Goal: Transaction & Acquisition: Purchase product/service

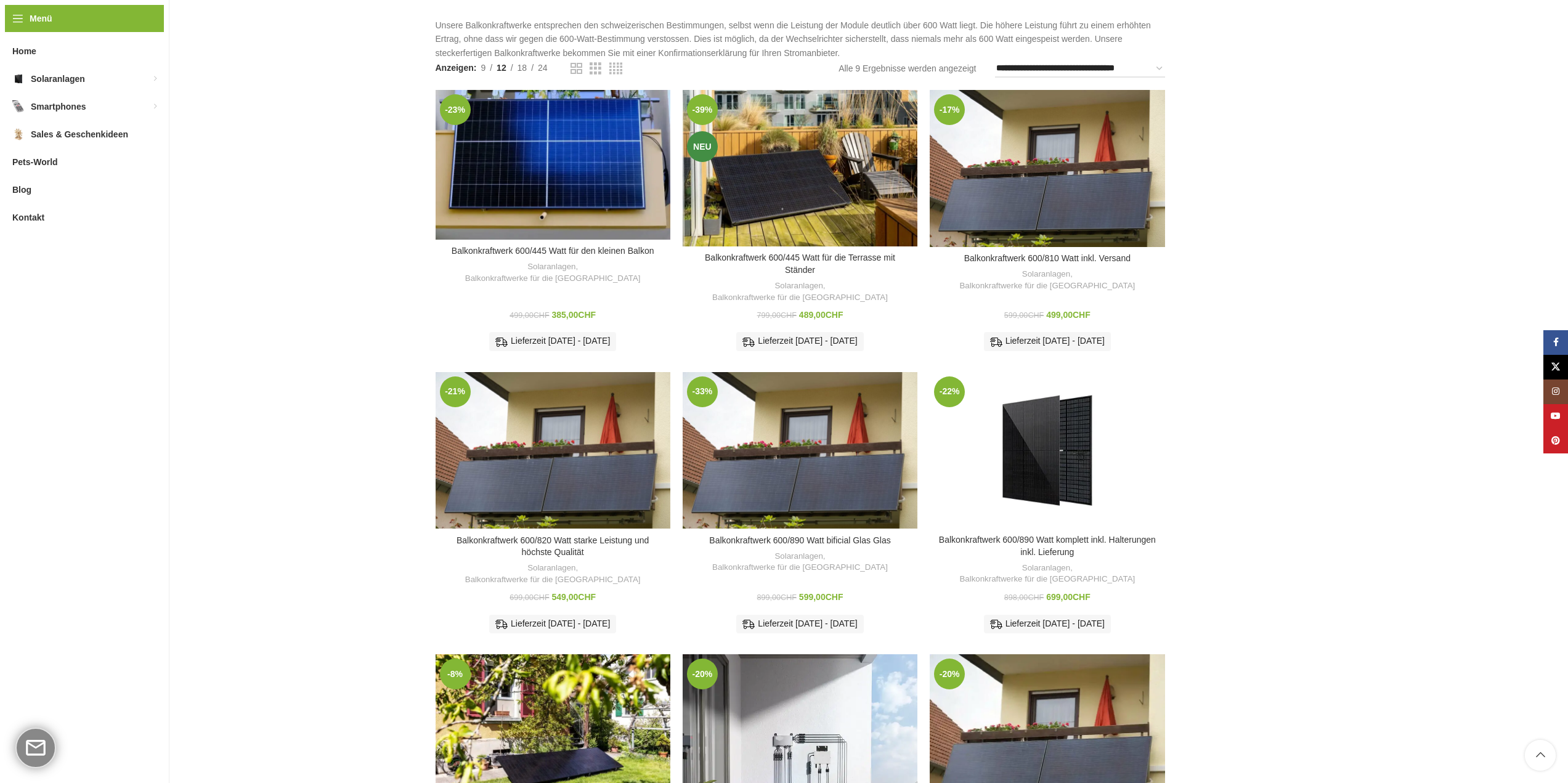
scroll to position [123, 0]
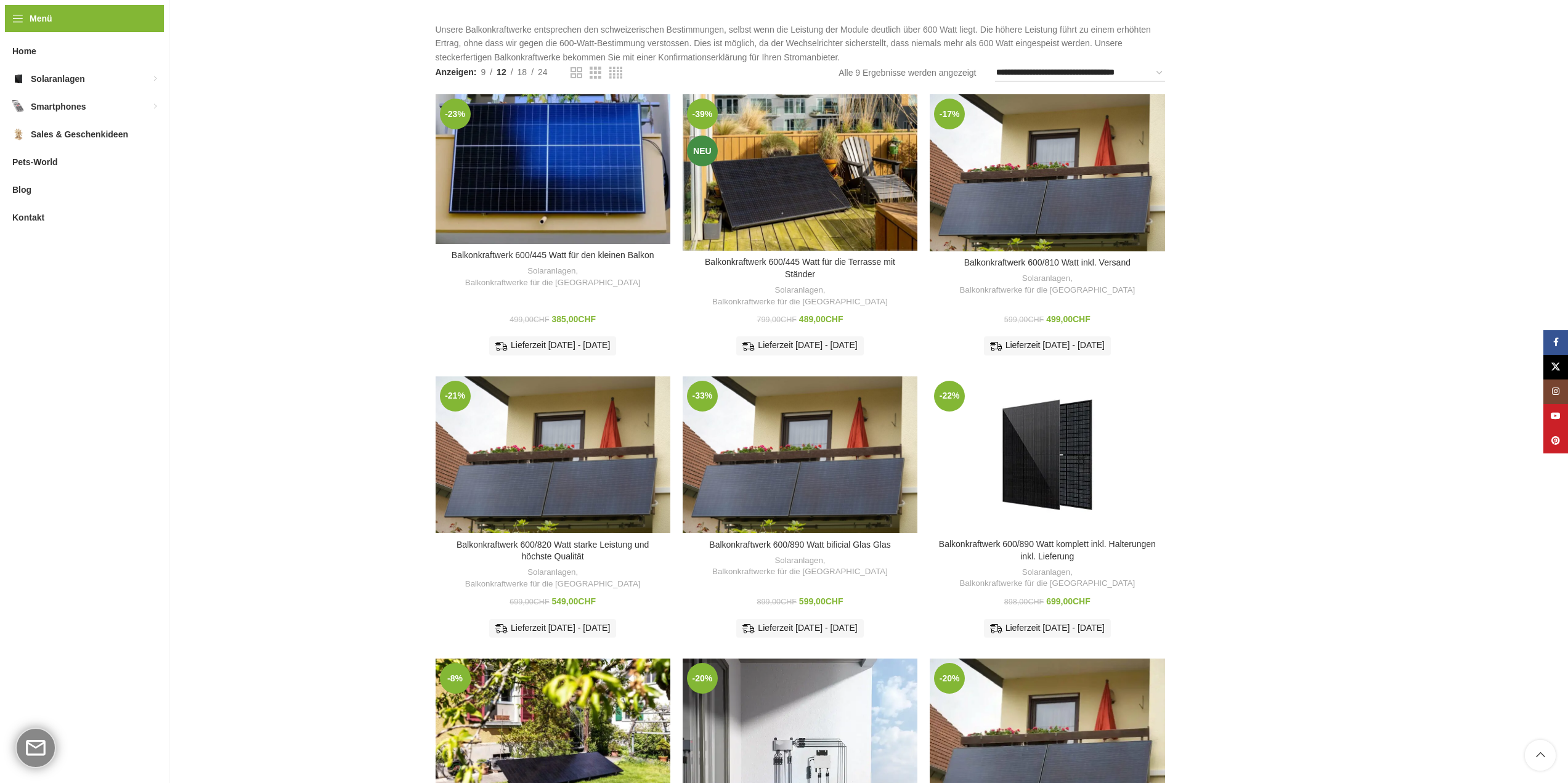
click at [851, 252] on div "Zum Vergleich hinzufügen" at bounding box center [800, 266] width 235 height 29
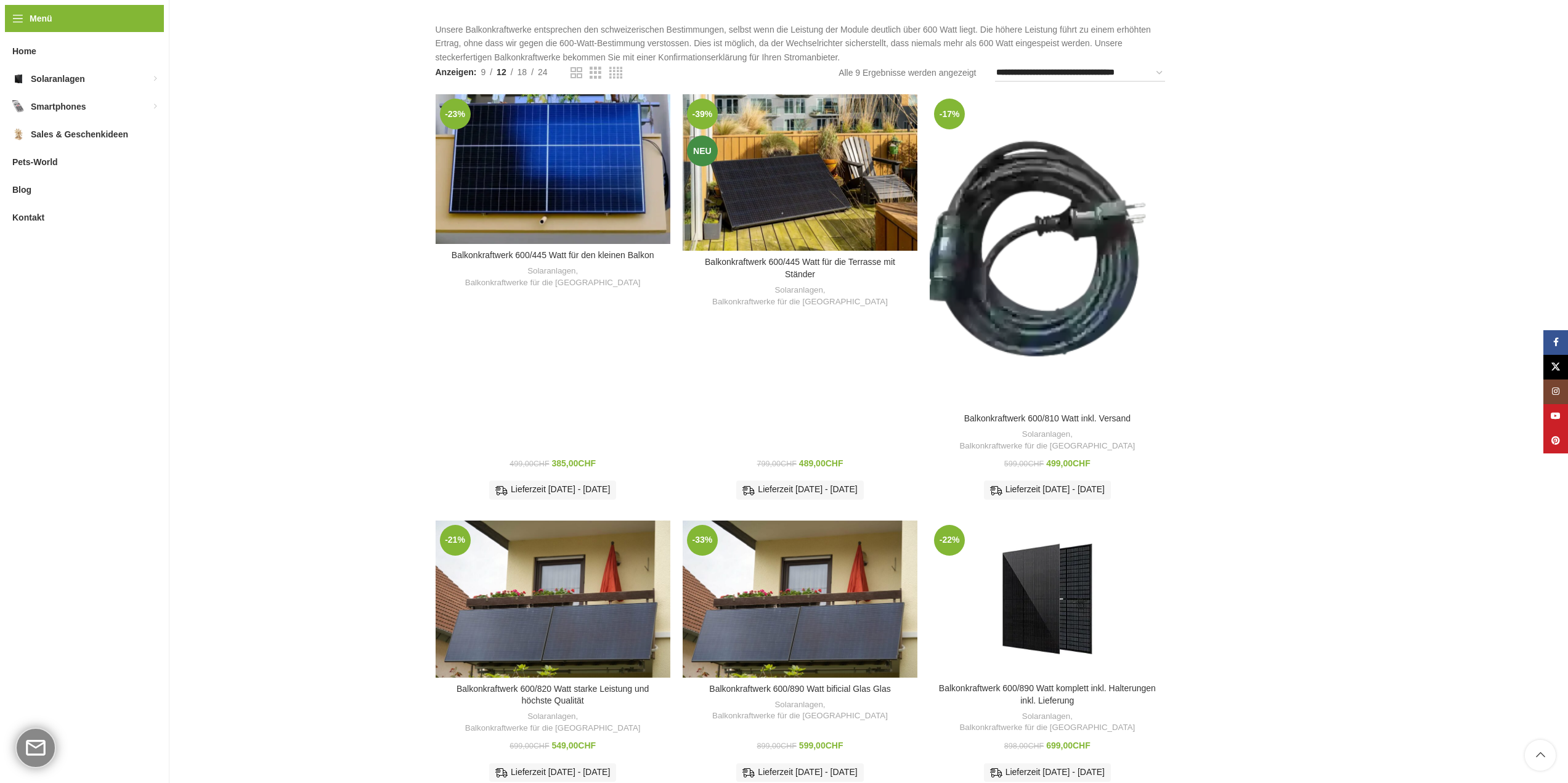
drag, startPoint x: 1011, startPoint y: 216, endPoint x: 1345, endPoint y: 204, distance: 334.2
click at [1345, 204] on div "**********" at bounding box center [802, 592] width 1531 height 1189
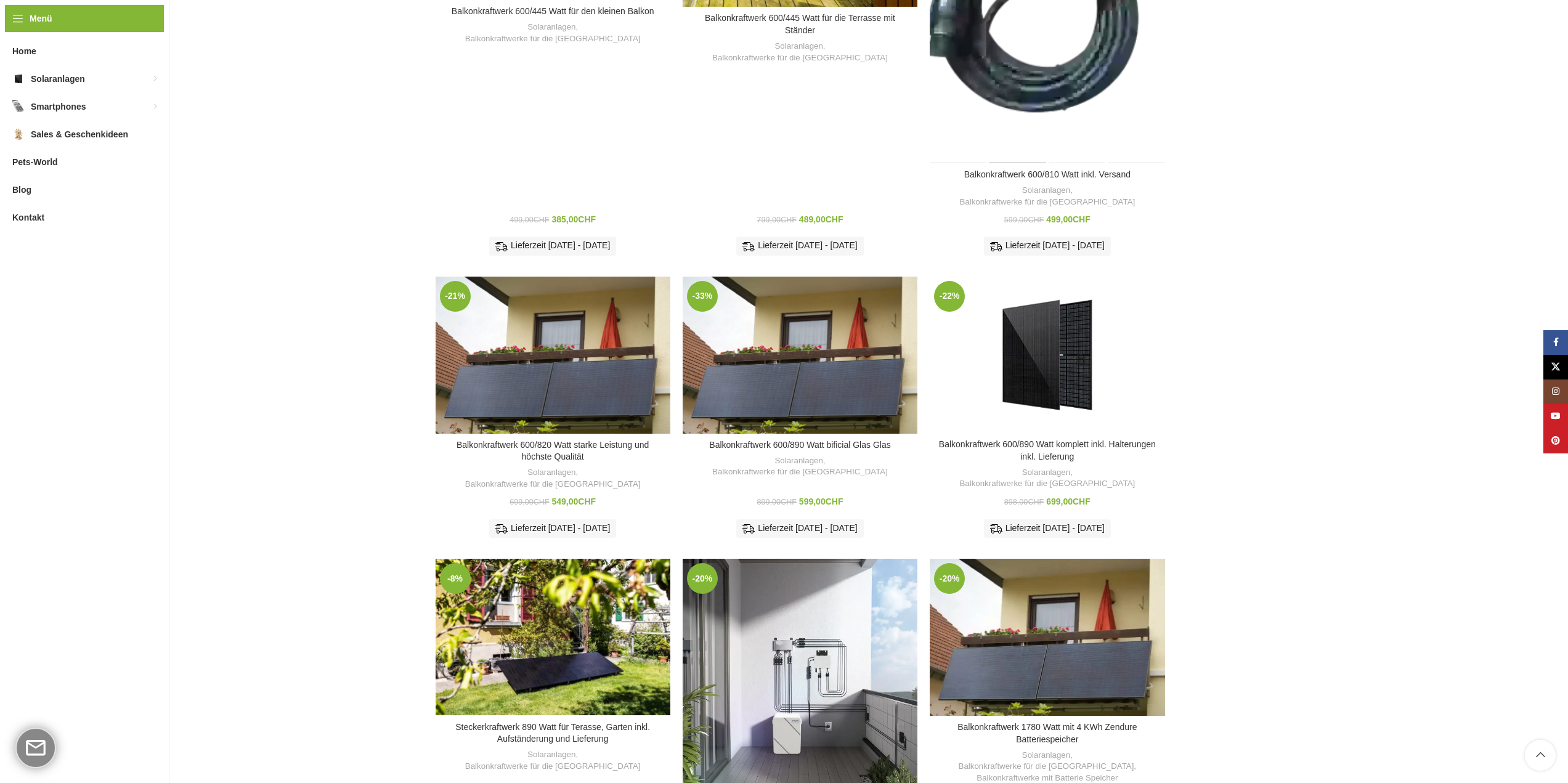
scroll to position [370, 0]
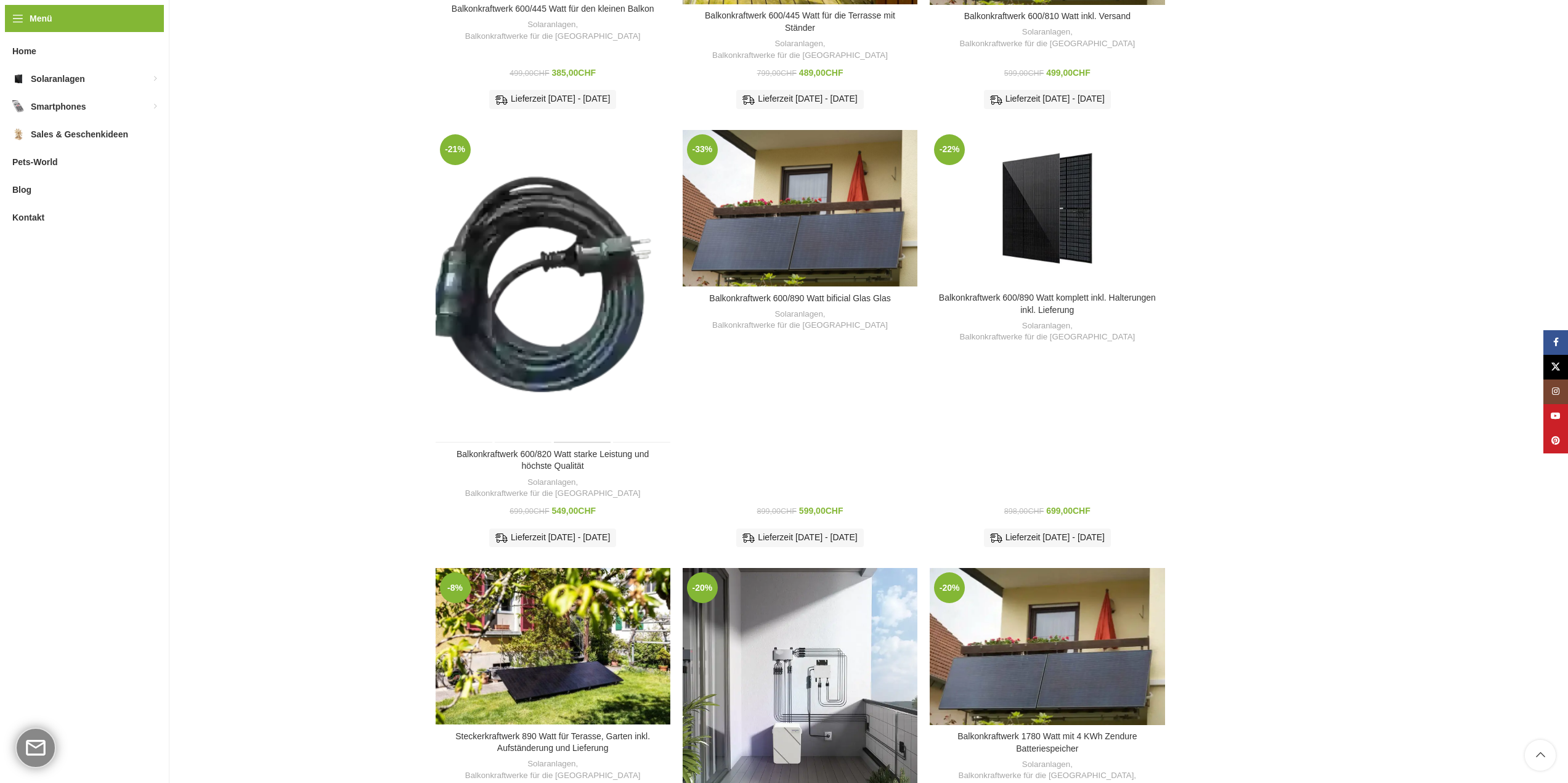
click at [573, 215] on div "Balkonkraftwerk 600/820 Watt starke Leistung und höchste Qualität" at bounding box center [582, 287] width 58 height 313
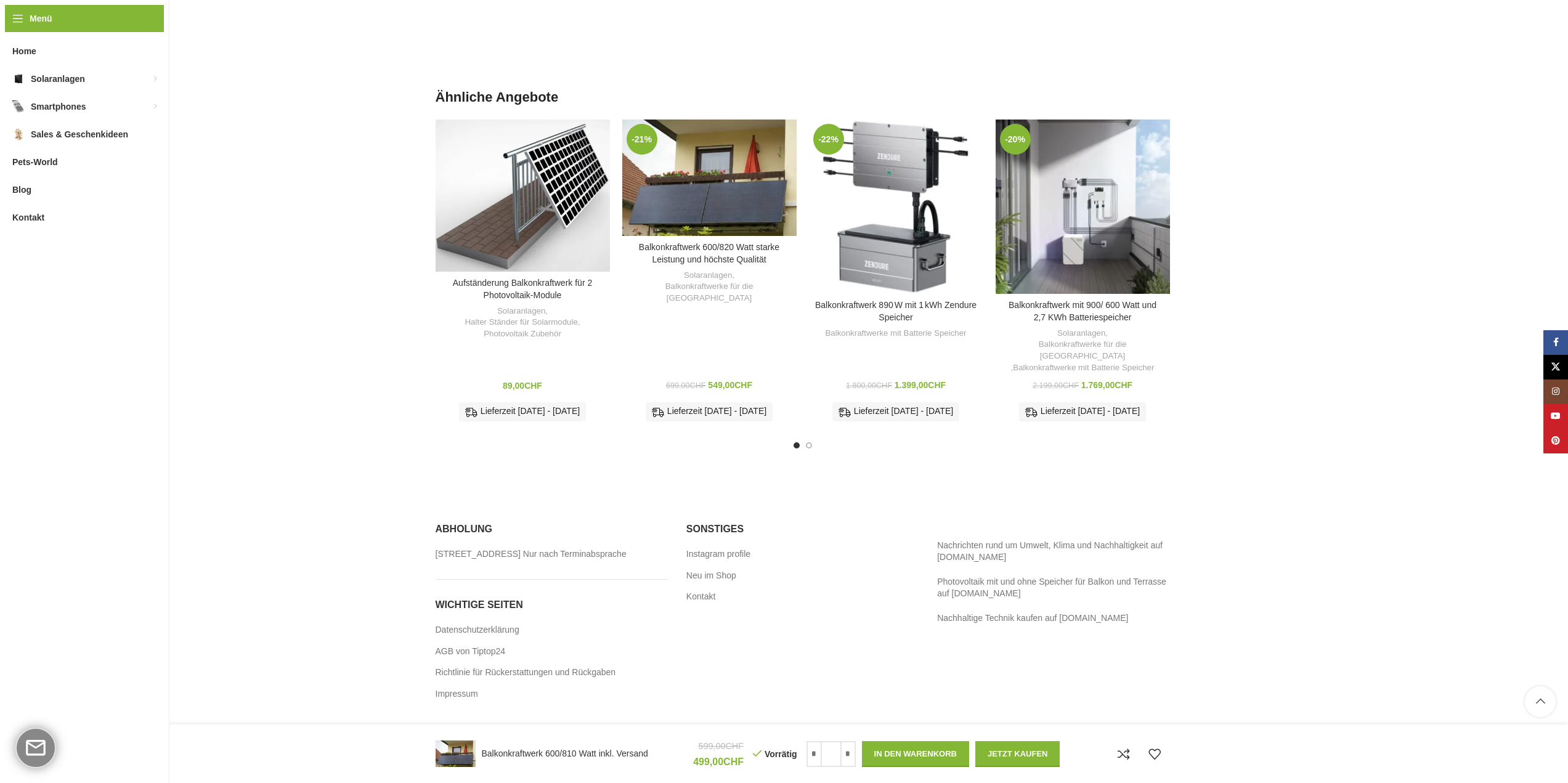
scroll to position [1683, 0]
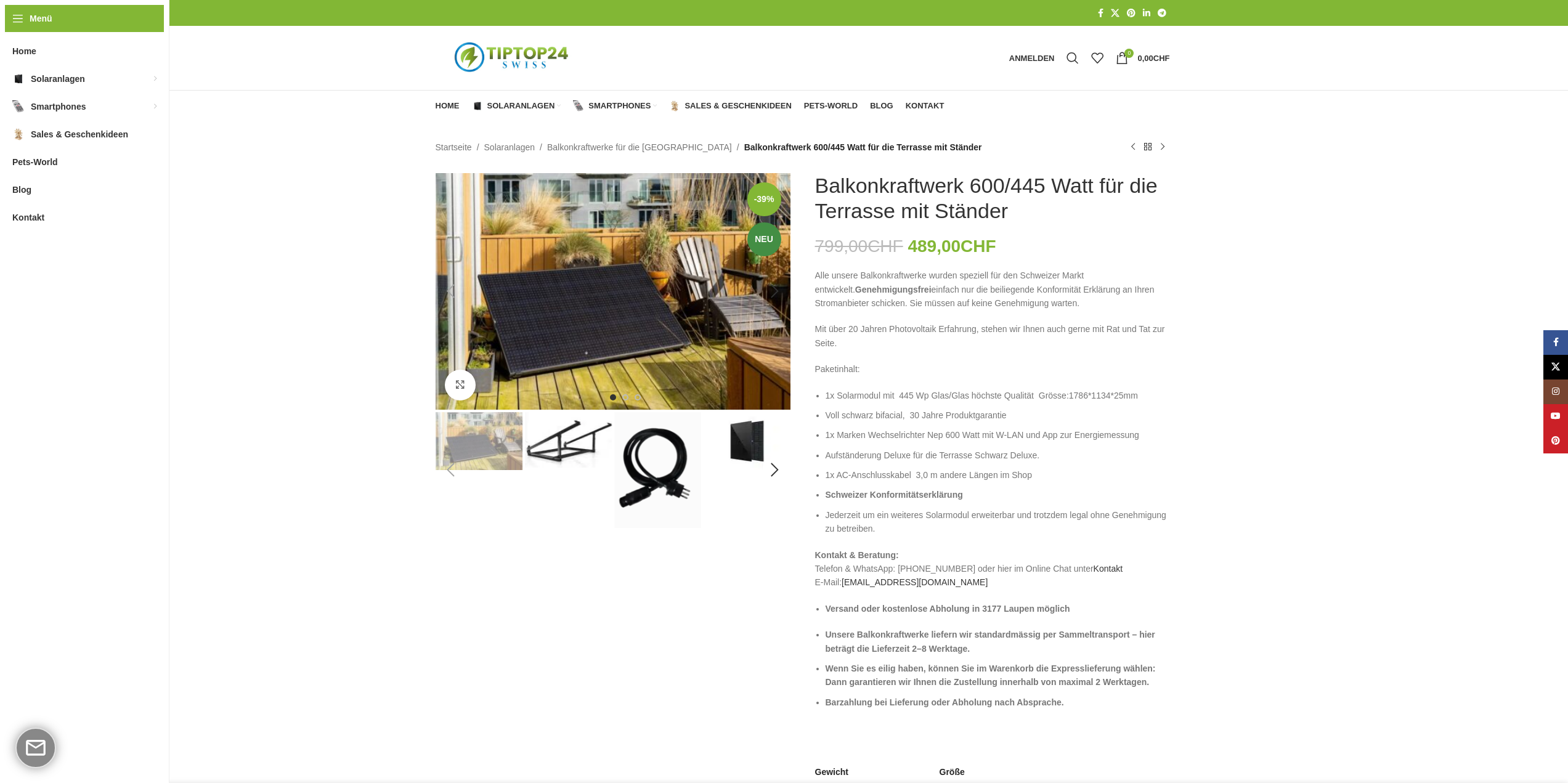
click at [573, 359] on img "1 / 8" at bounding box center [613, 291] width 355 height 236
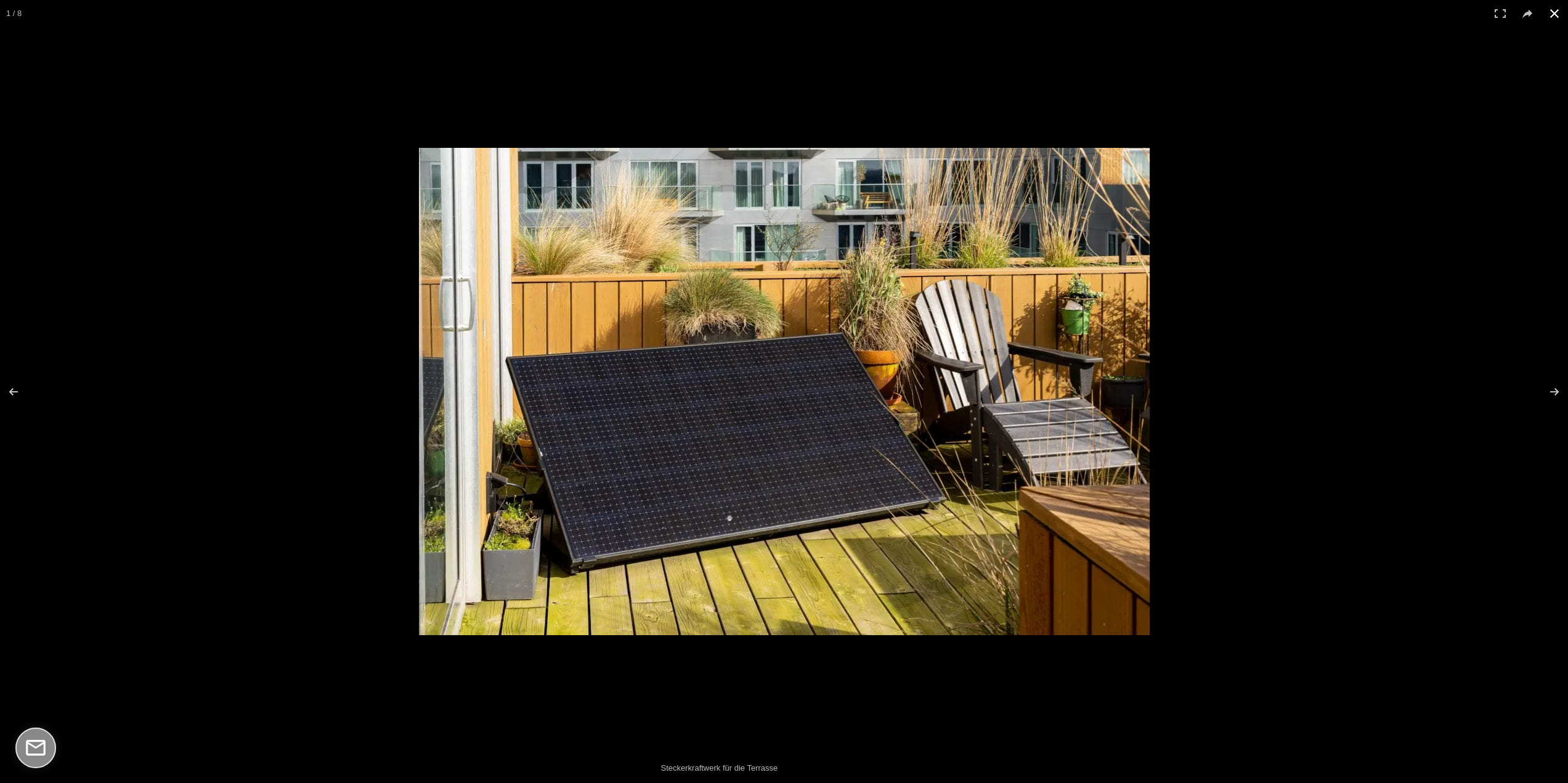
click at [1383, 361] on div at bounding box center [943, 409] width 1049 height 524
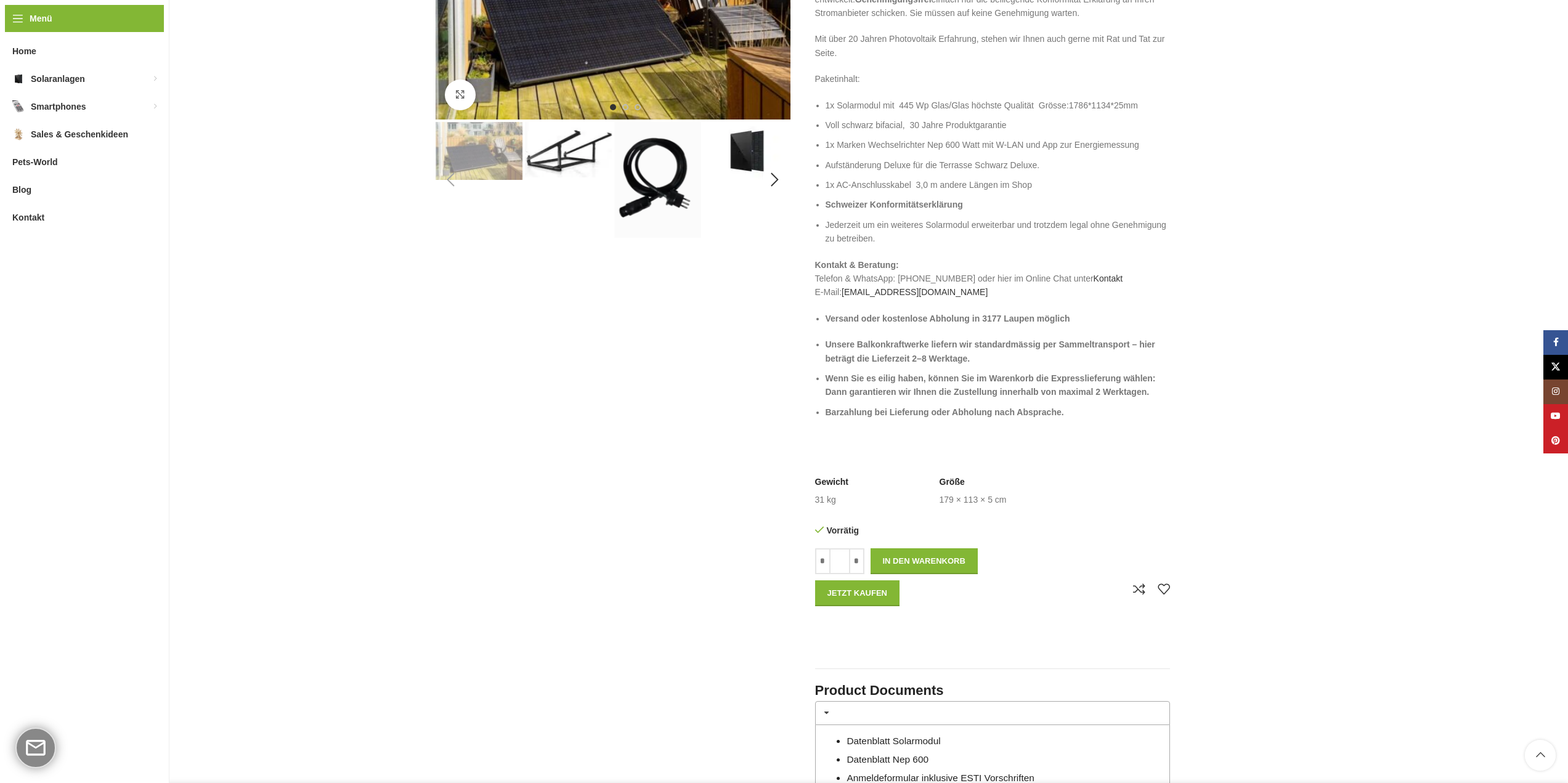
scroll to position [5, 0]
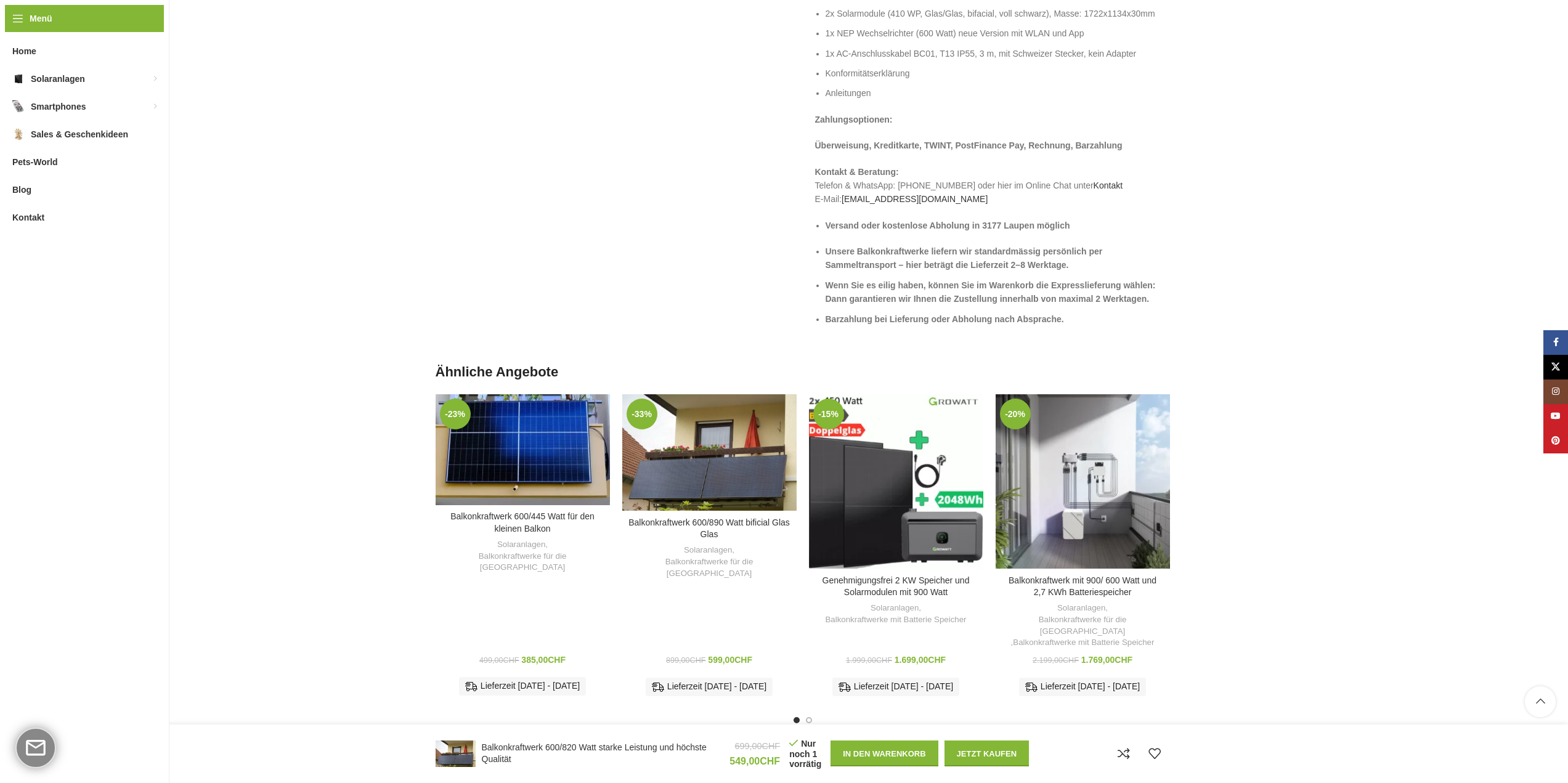
scroll to position [1787, 0]
